Goal: Information Seeking & Learning: Find specific fact

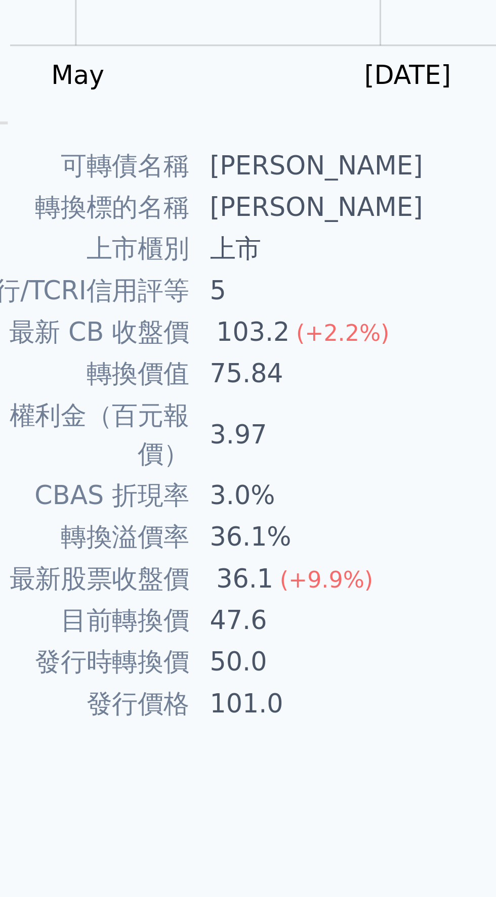
click at [202, 410] on td "50.0" at bounding box center [211, 416] width 74 height 13
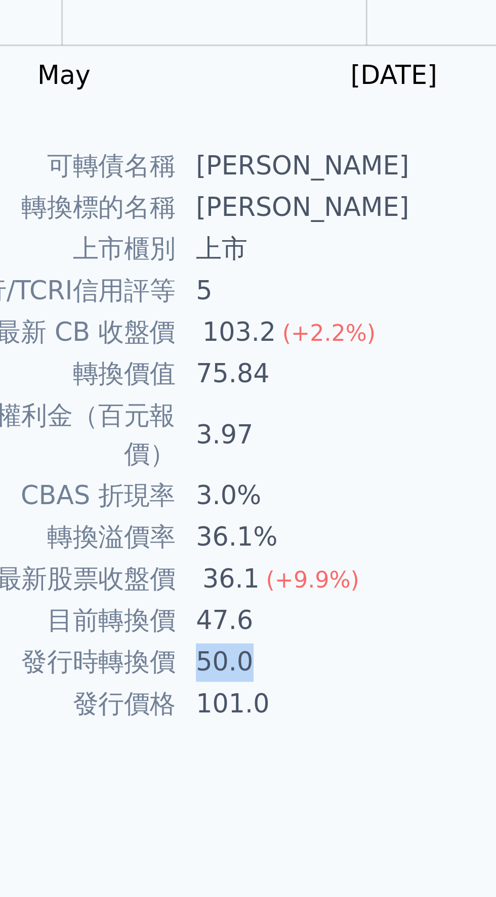
click at [225, 410] on td "50.0" at bounding box center [211, 416] width 74 height 13
